Goal: Transaction & Acquisition: Purchase product/service

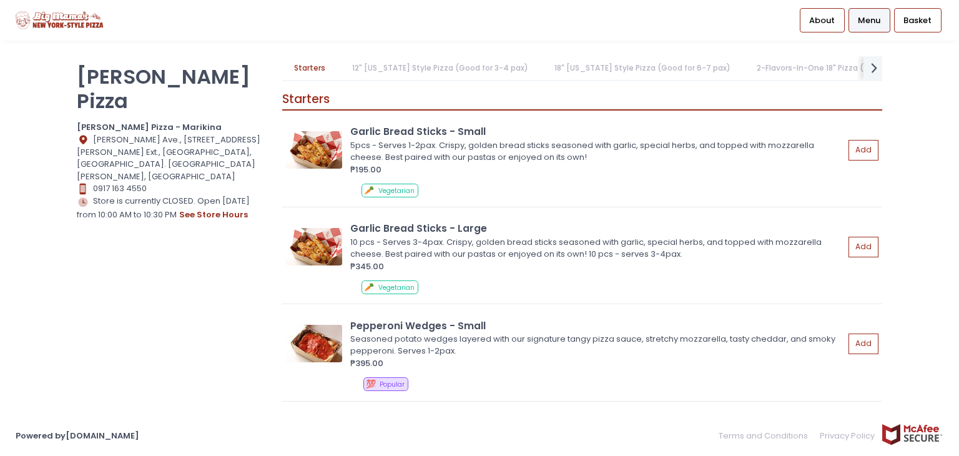
click at [445, 71] on link "12" [US_STATE] Style Pizza (Good for 3-4 pax)" at bounding box center [440, 68] width 200 height 24
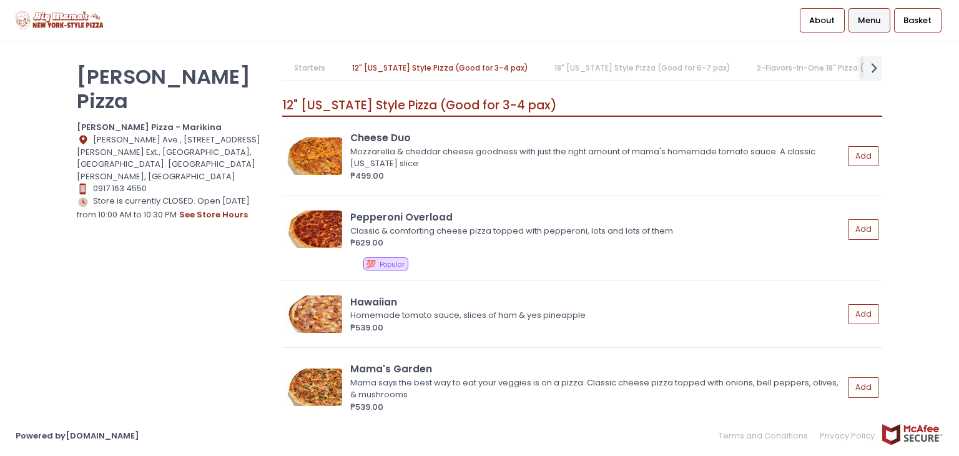
scroll to position [667, 0]
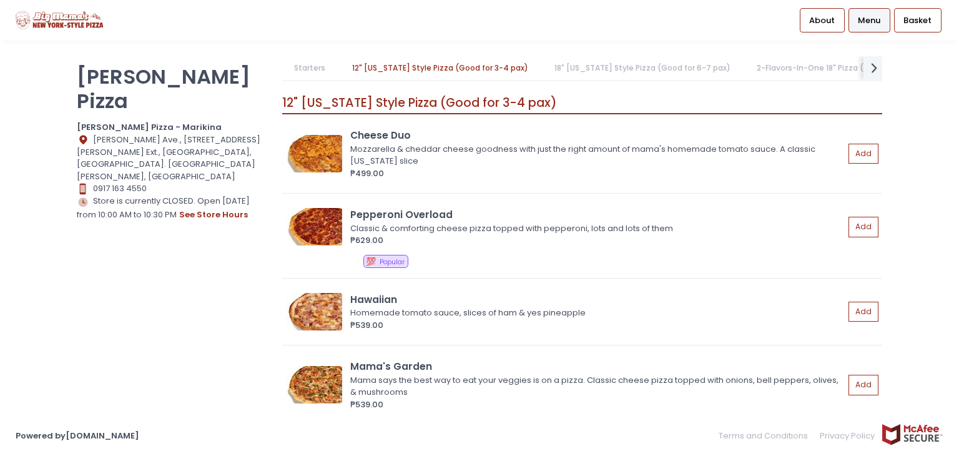
click at [644, 75] on link "18" [US_STATE] Style Pizza (Good for 6-7 pax)" at bounding box center [642, 68] width 200 height 24
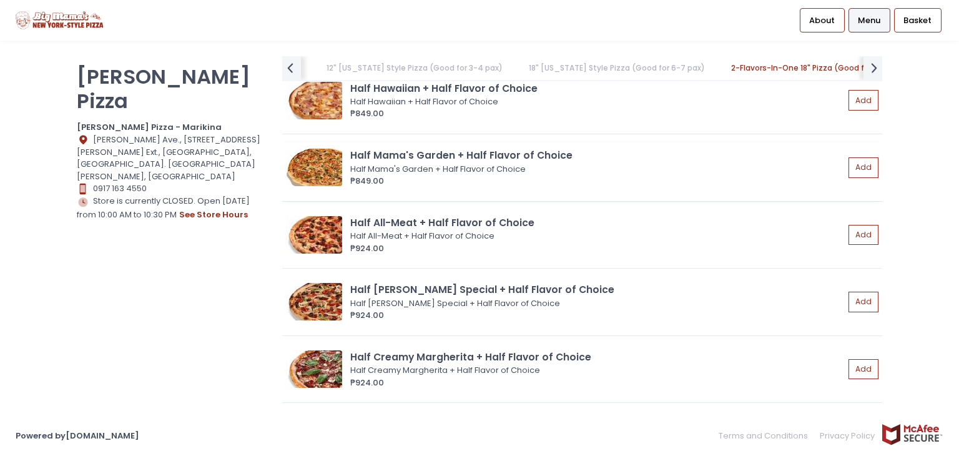
scroll to position [3616, 0]
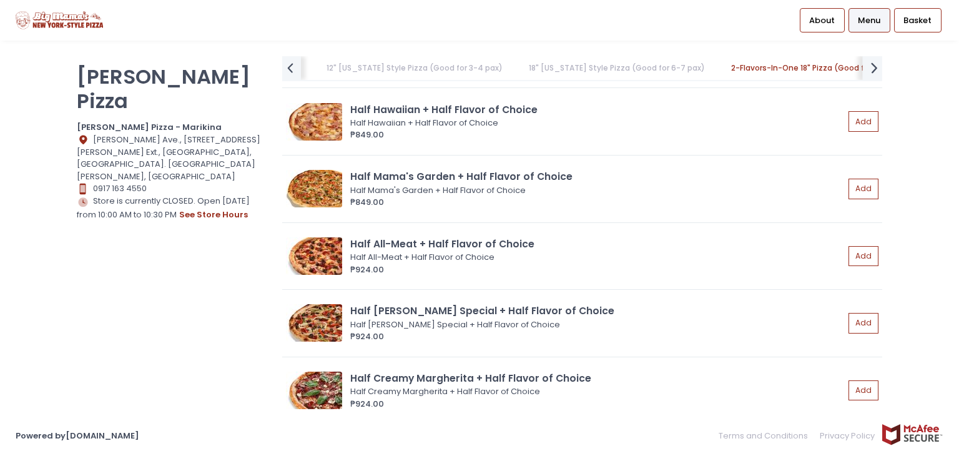
click at [872, 68] on icon "next Created with Sketch." at bounding box center [875, 68] width 18 height 18
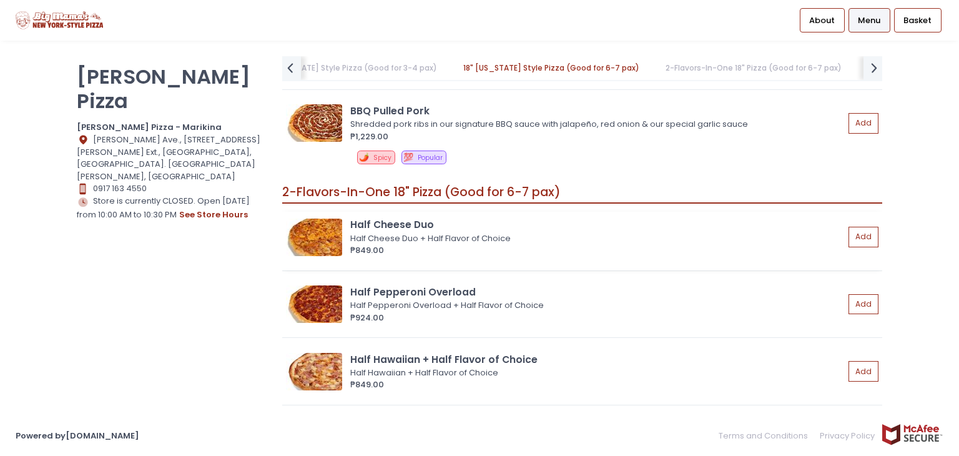
scroll to position [3553, 0]
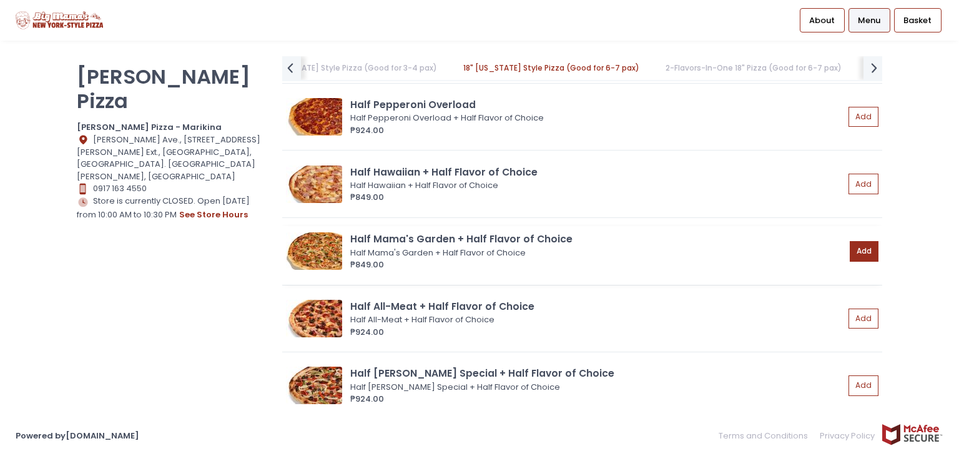
click at [850, 241] on button "Add" at bounding box center [864, 251] width 29 height 21
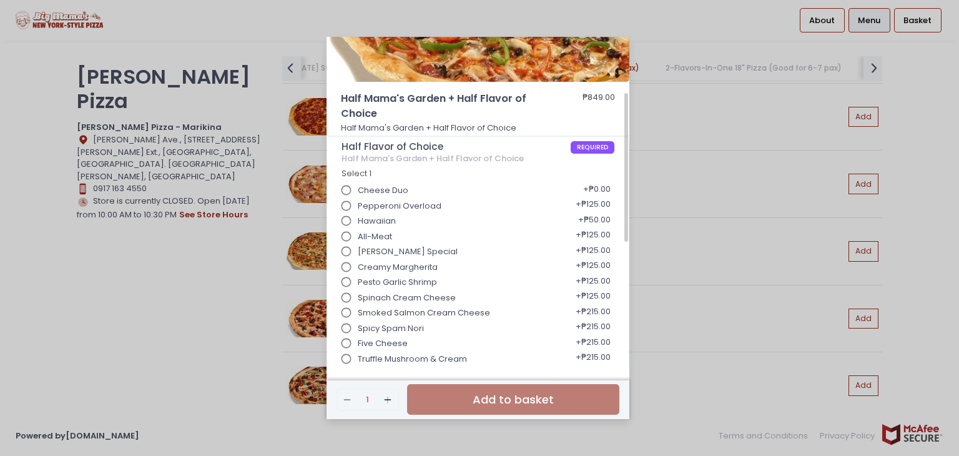
scroll to position [187, 0]
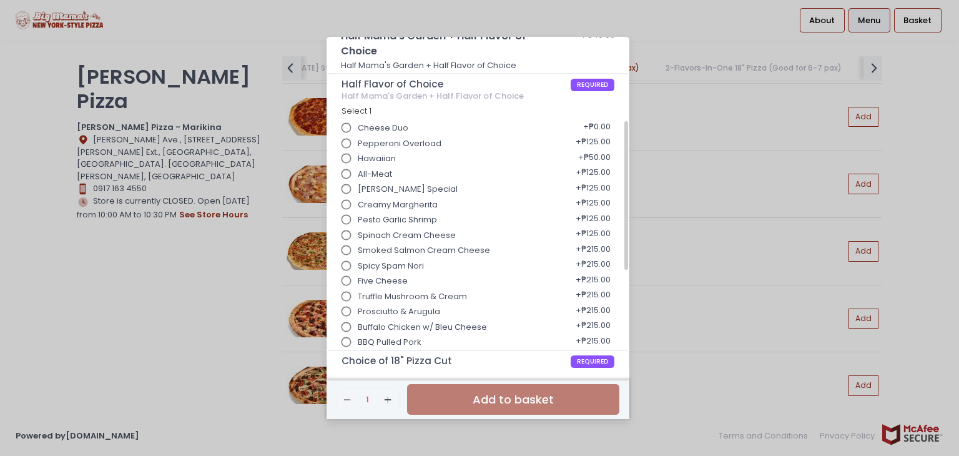
click at [342, 296] on input "Truffle Mushroom & Cream" at bounding box center [347, 297] width 24 height 24
radio input "true"
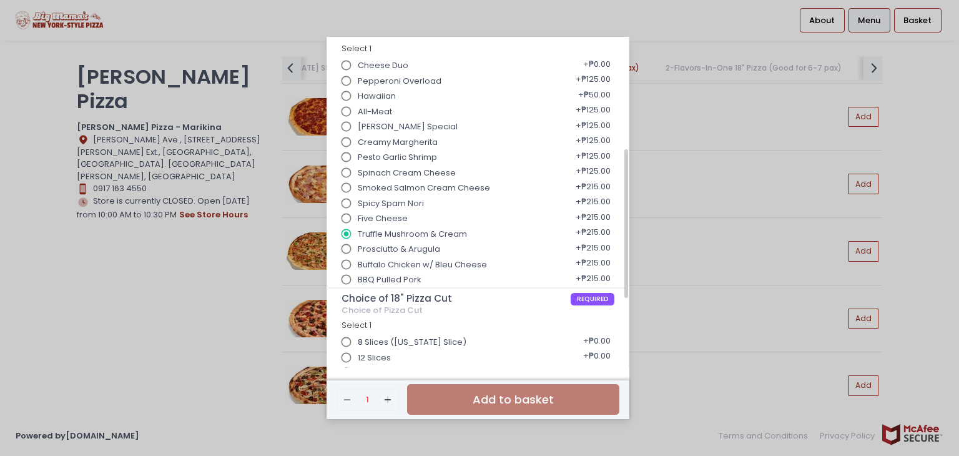
scroll to position [312, 0]
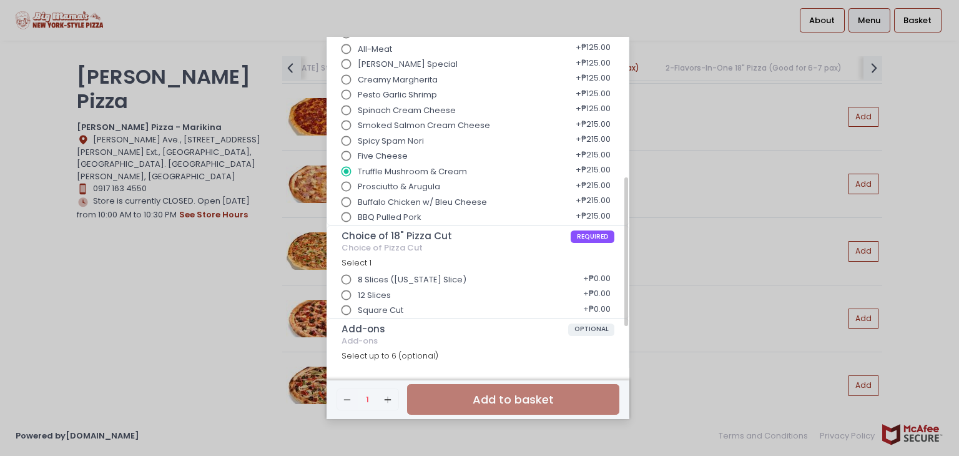
click at [347, 318] on input "Square Cut" at bounding box center [347, 311] width 24 height 24
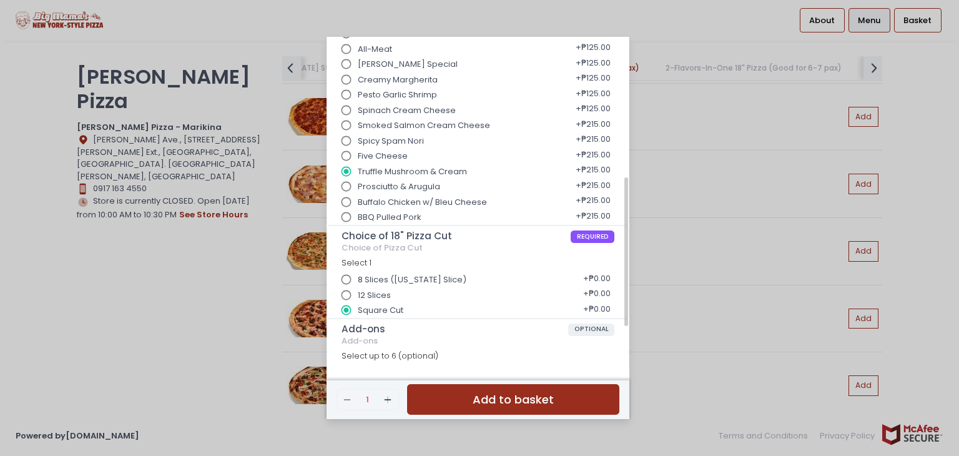
scroll to position [405, 0]
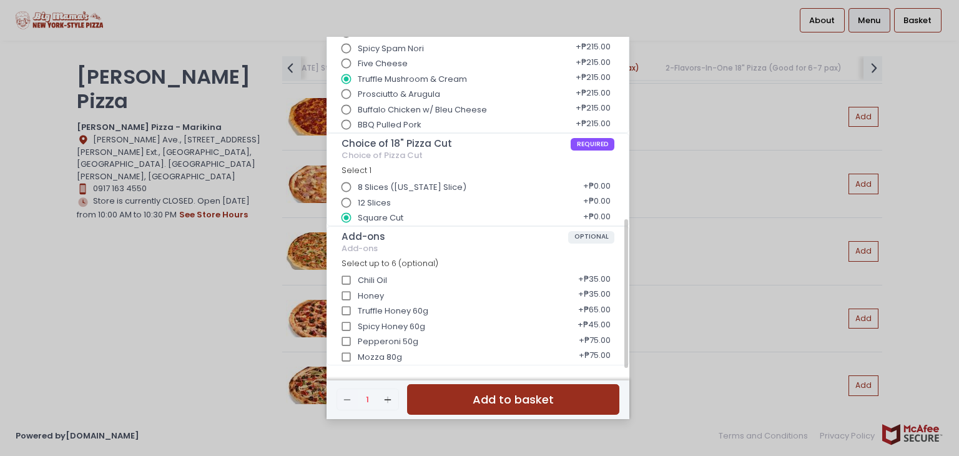
click at [347, 357] on input "Mozza 80g" at bounding box center [347, 357] width 24 height 24
checkbox input "true"
click at [689, 258] on div "Half Mama's Garden + Half Flavor of Choice ₱849.00 Half Mama's Garden + Half Fl…" at bounding box center [479, 228] width 959 height 456
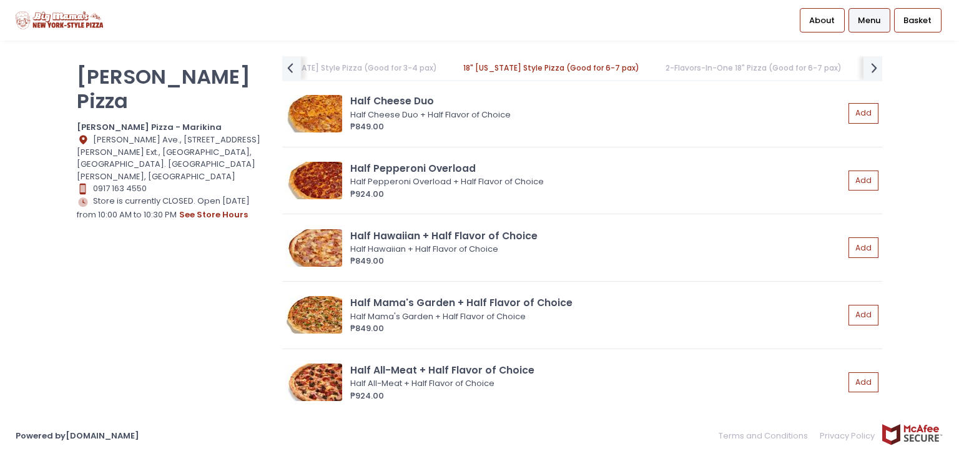
scroll to position [3553, 0]
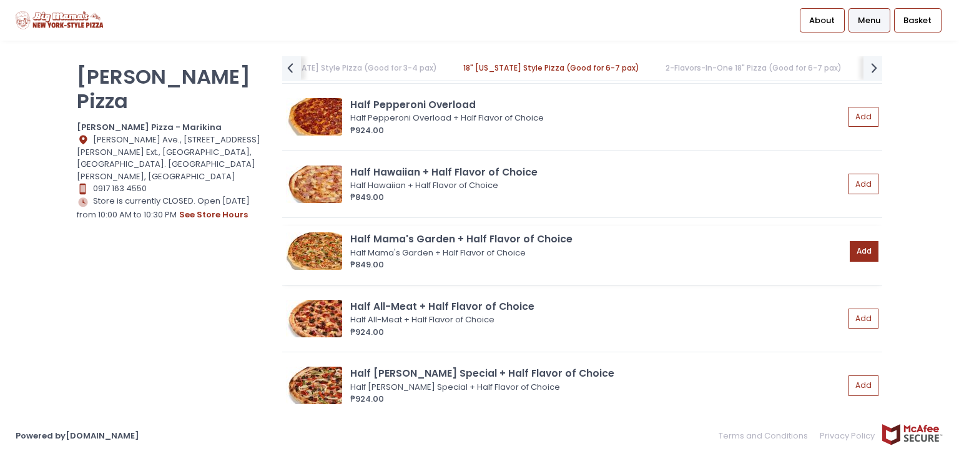
click at [858, 241] on button "Add" at bounding box center [864, 251] width 29 height 21
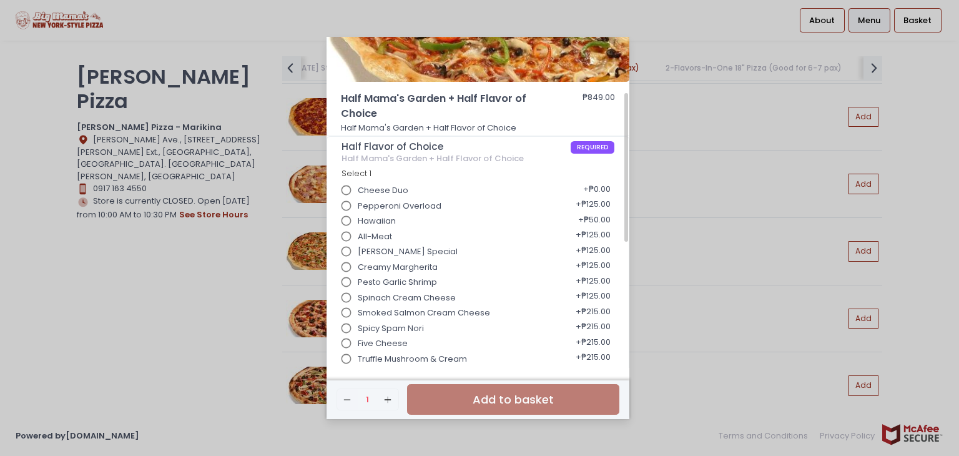
scroll to position [187, 0]
